Goal: Task Accomplishment & Management: Use online tool/utility

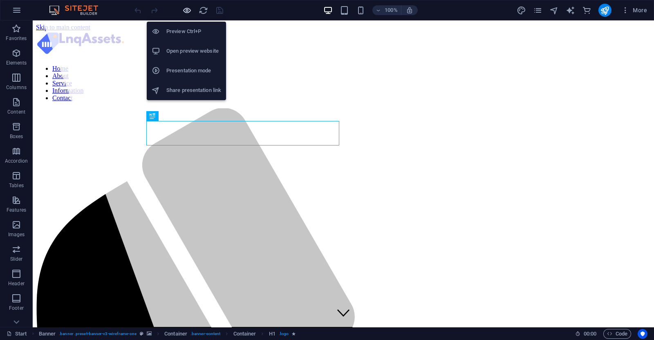
click at [185, 10] on icon "button" at bounding box center [186, 10] width 9 height 9
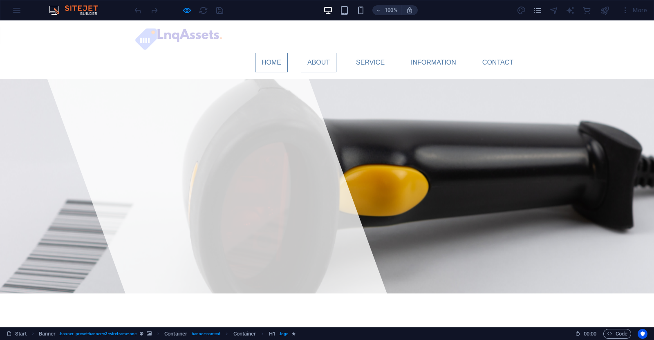
click at [309, 53] on link "About" at bounding box center [319, 63] width 36 height 20
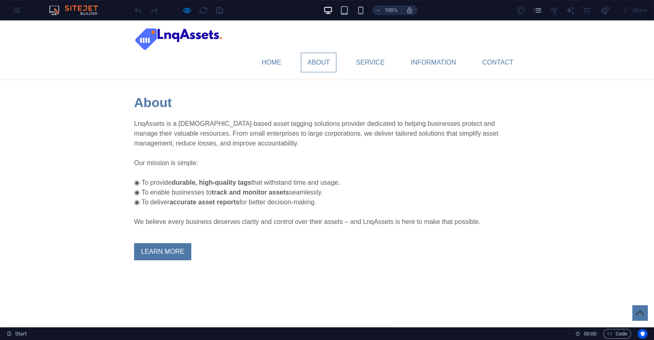
scroll to position [388, 0]
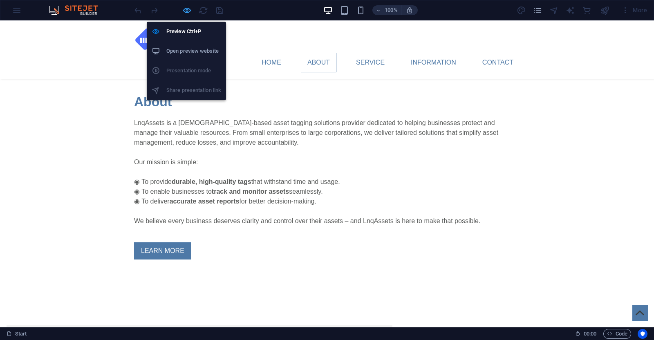
click at [187, 7] on icon "button" at bounding box center [186, 10] width 9 height 9
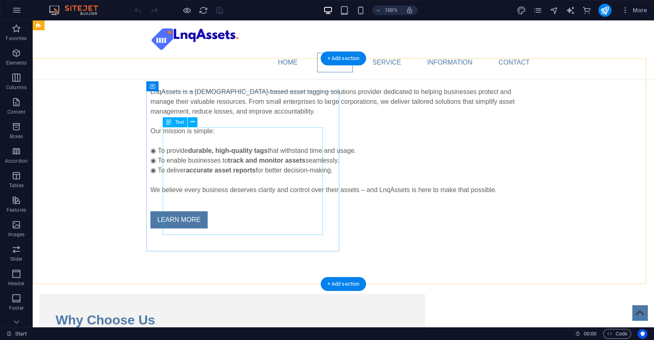
scroll to position [408, 0]
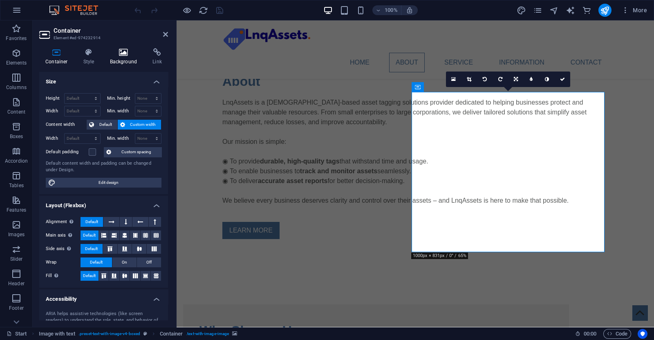
click at [123, 55] on icon at bounding box center [124, 52] width 40 height 8
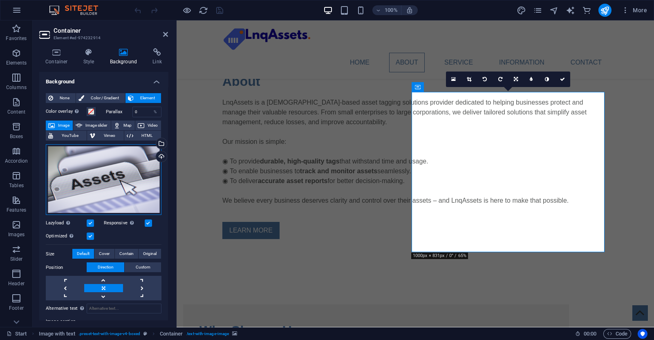
click at [78, 177] on div "Drag files here, click to choose files or select files from Files or our free s…" at bounding box center [104, 179] width 116 height 71
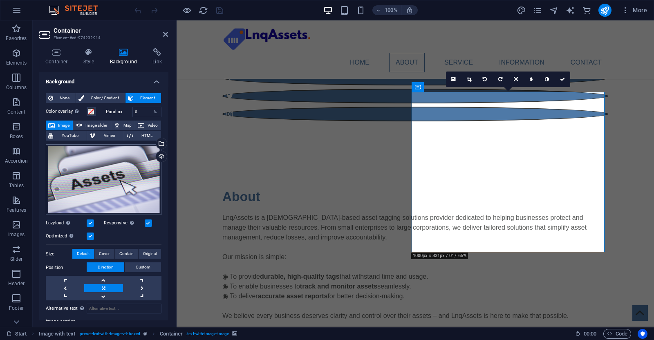
scroll to position [524, 0]
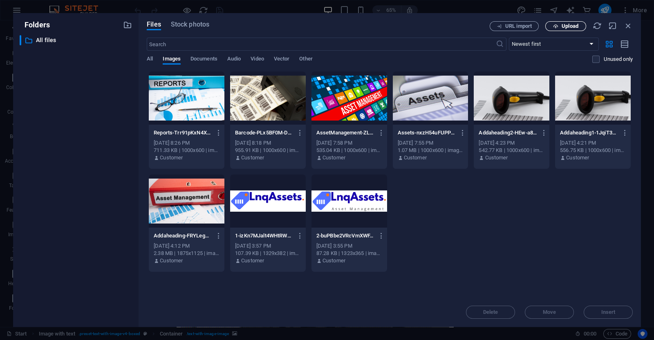
click at [571, 24] on span "Upload" at bounding box center [570, 26] width 17 height 5
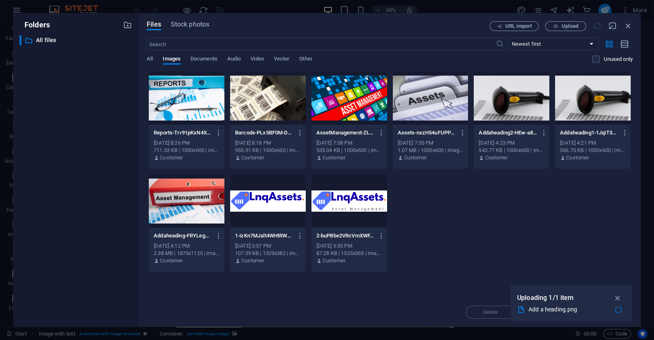
scroll to position [408, 0]
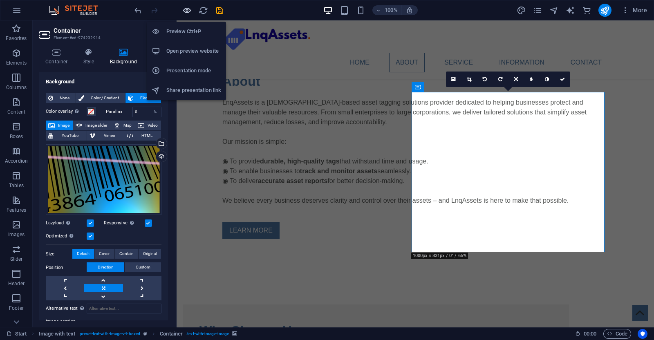
click at [182, 12] on icon "button" at bounding box center [186, 10] width 9 height 9
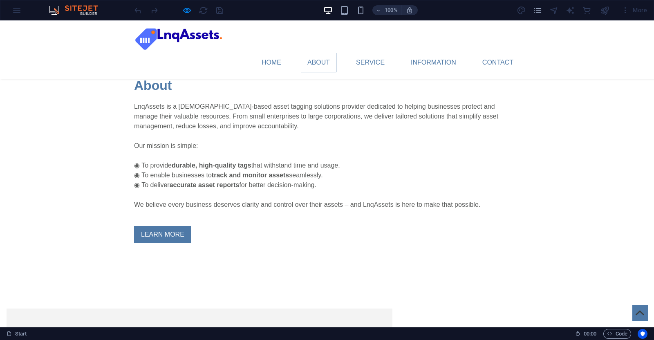
scroll to position [405, 0]
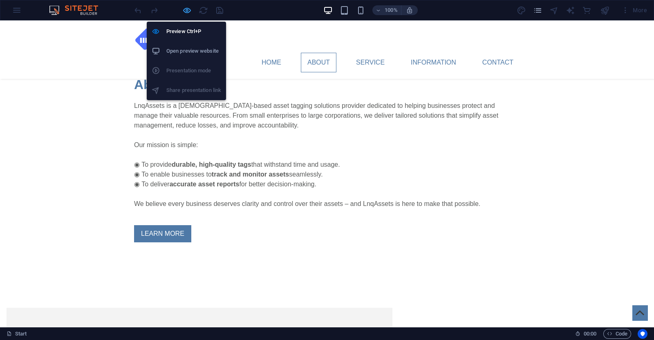
click at [186, 6] on icon "button" at bounding box center [186, 10] width 9 height 9
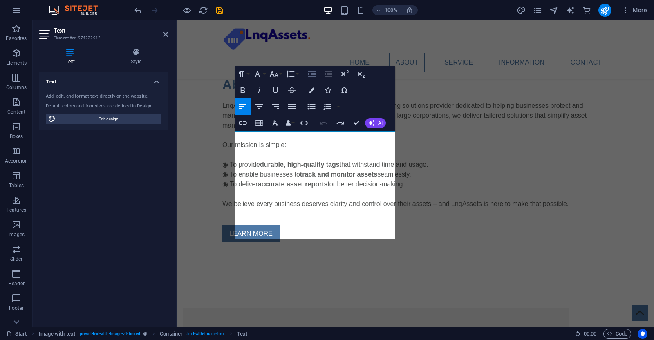
click at [313, 75] on icon "button" at bounding box center [311, 74] width 7 height 6
click at [286, 76] on icon "button" at bounding box center [290, 74] width 10 height 10
click at [301, 134] on link "Double" at bounding box center [302, 139] width 36 height 12
click at [294, 74] on icon "button" at bounding box center [290, 74] width 10 height 10
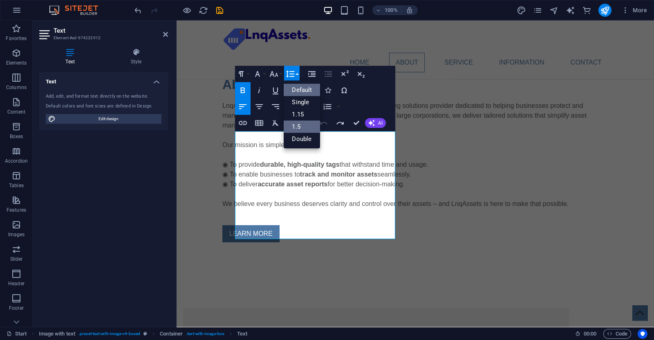
click at [298, 125] on link "1.5" at bounding box center [302, 127] width 36 height 12
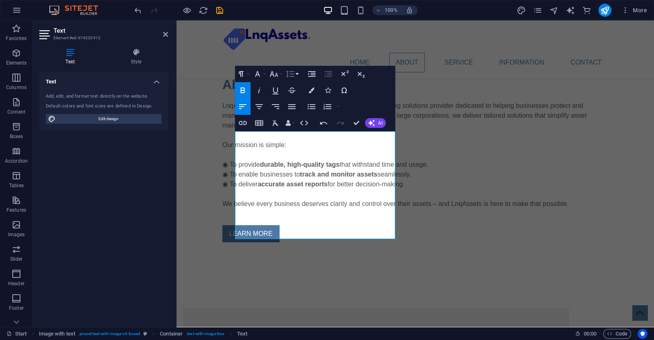
click at [296, 74] on button "Line Height" at bounding box center [292, 74] width 16 height 16
click at [304, 140] on link "Double" at bounding box center [302, 139] width 36 height 12
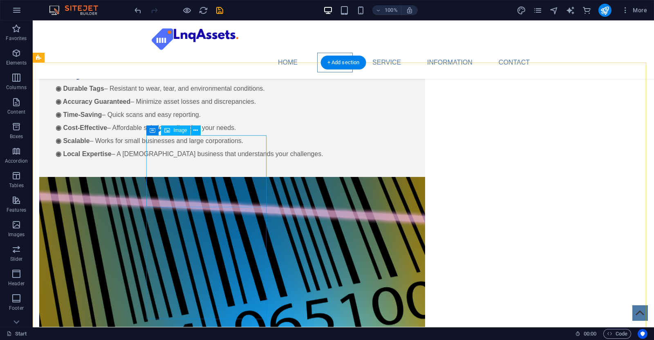
scroll to position [575, 0]
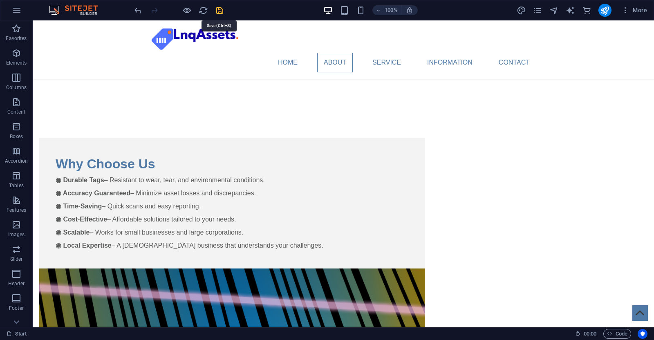
click at [218, 7] on icon "save" at bounding box center [219, 10] width 9 height 9
checkbox input "false"
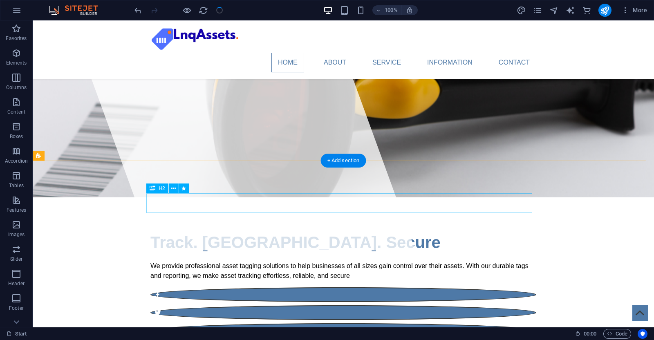
scroll to position [74, 0]
